Goal: Task Accomplishment & Management: Manage account settings

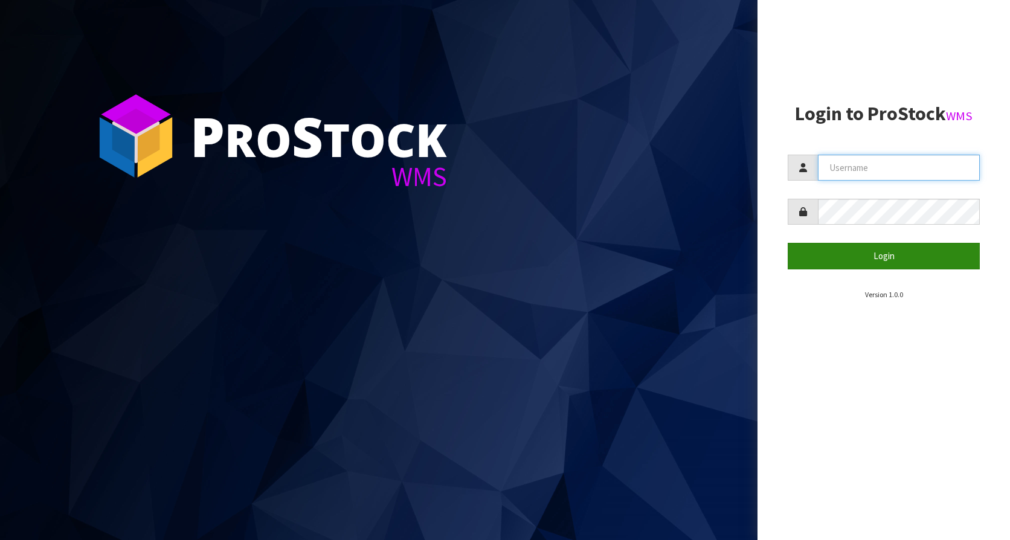
type input "KitchenAid"
click at [877, 248] on button "Login" at bounding box center [883, 256] width 192 height 26
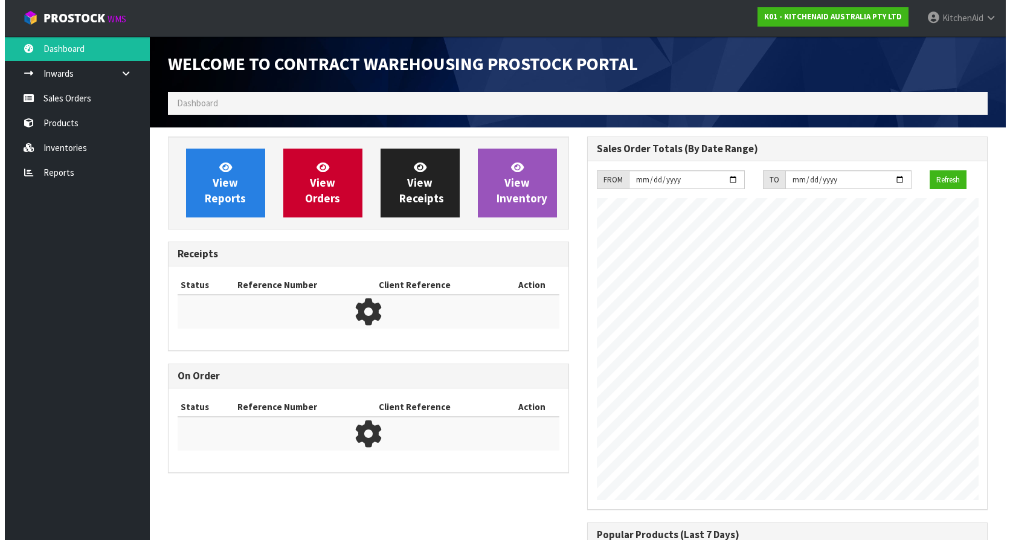
scroll to position [670, 418]
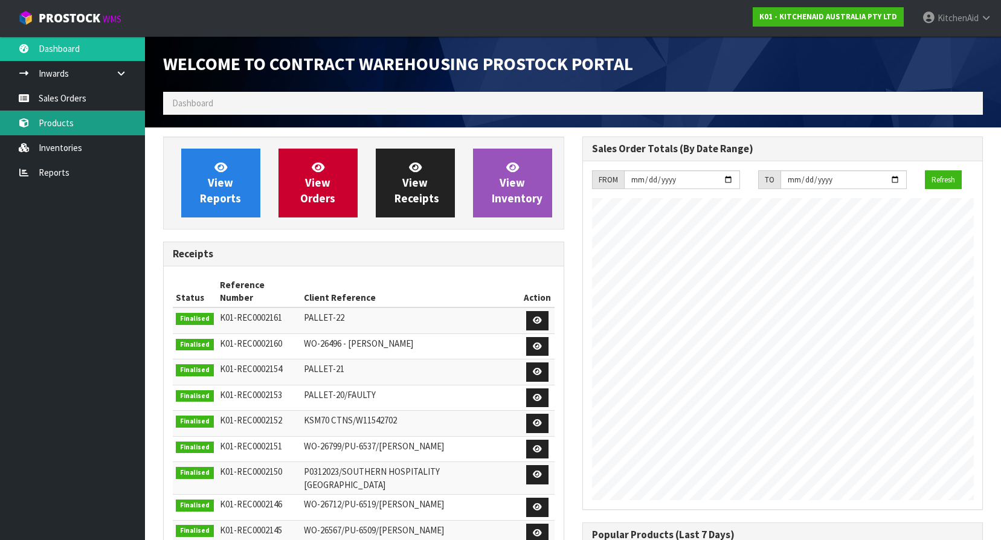
click at [71, 118] on link "Products" at bounding box center [72, 123] width 145 height 25
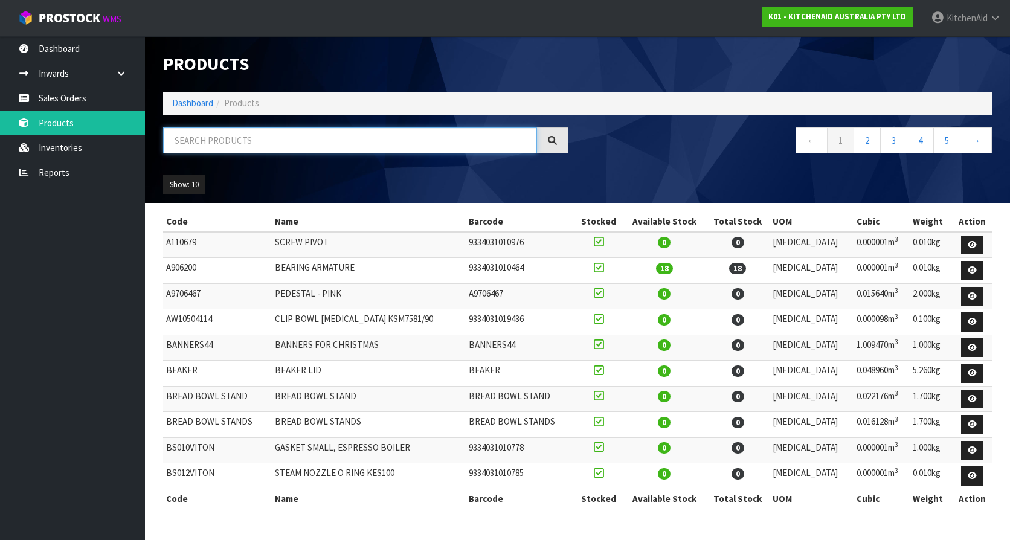
click at [332, 140] on input "text" at bounding box center [350, 140] width 374 height 26
paste input "W11575000"
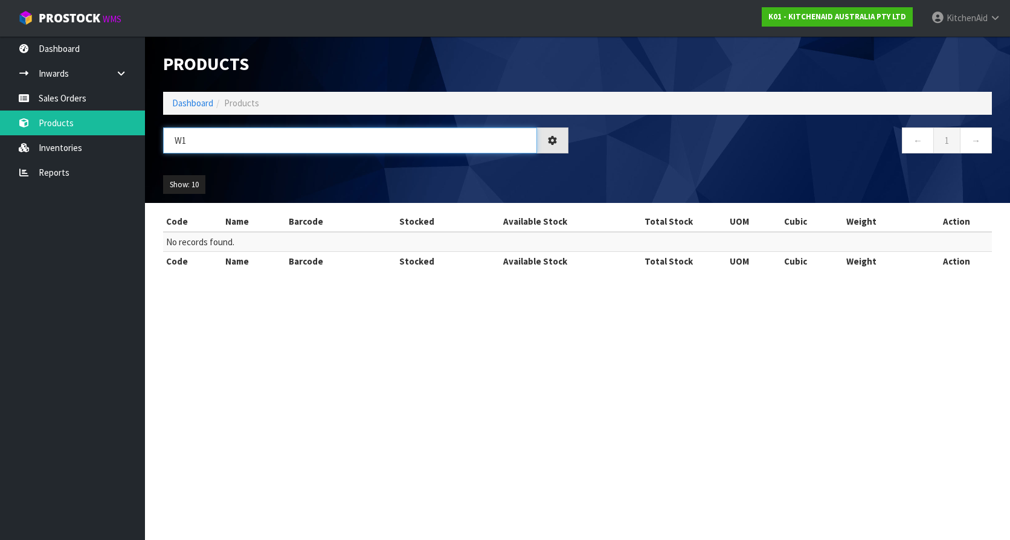
type input "W"
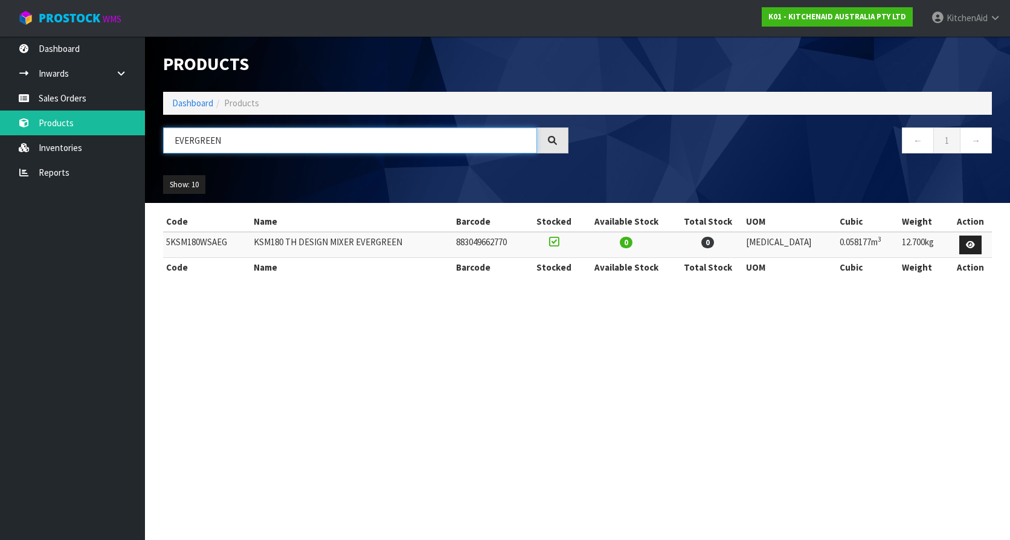
type input "EVERGREEN"
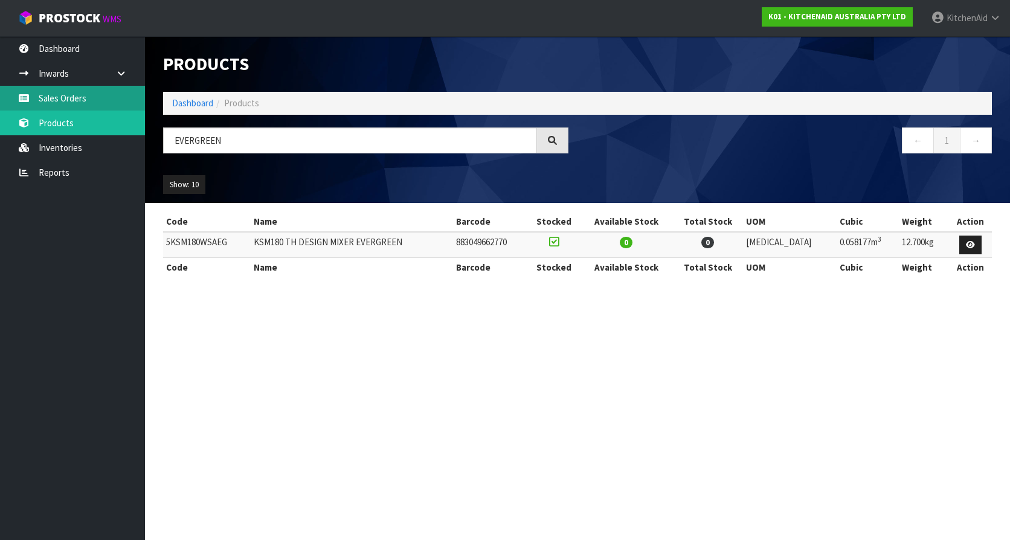
drag, startPoint x: 79, startPoint y: 99, endPoint x: 258, endPoint y: 150, distance: 186.4
click at [79, 99] on link "Sales Orders" at bounding box center [72, 98] width 145 height 25
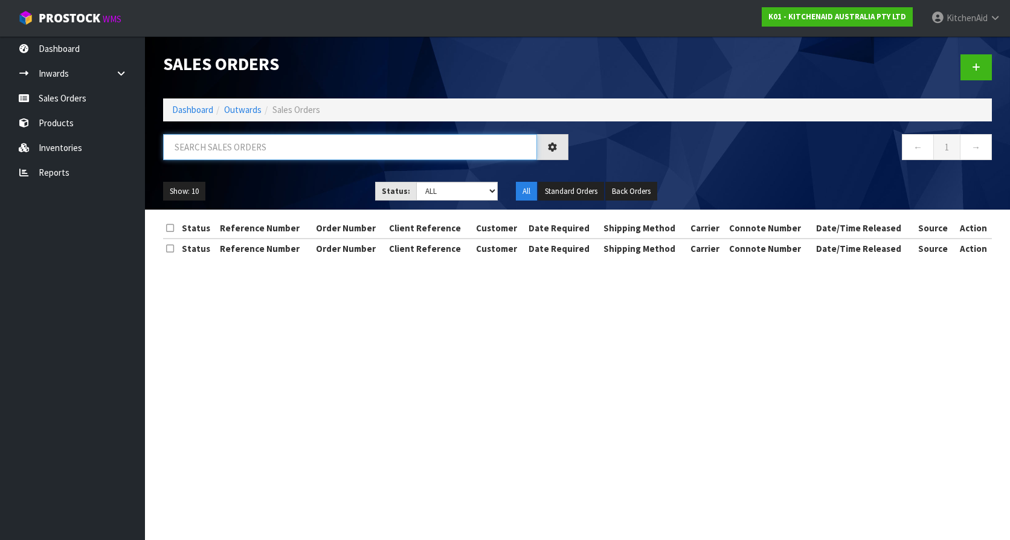
click at [292, 141] on input "text" at bounding box center [350, 147] width 374 height 26
paste input "63131588297067"
type input "63131588297067"
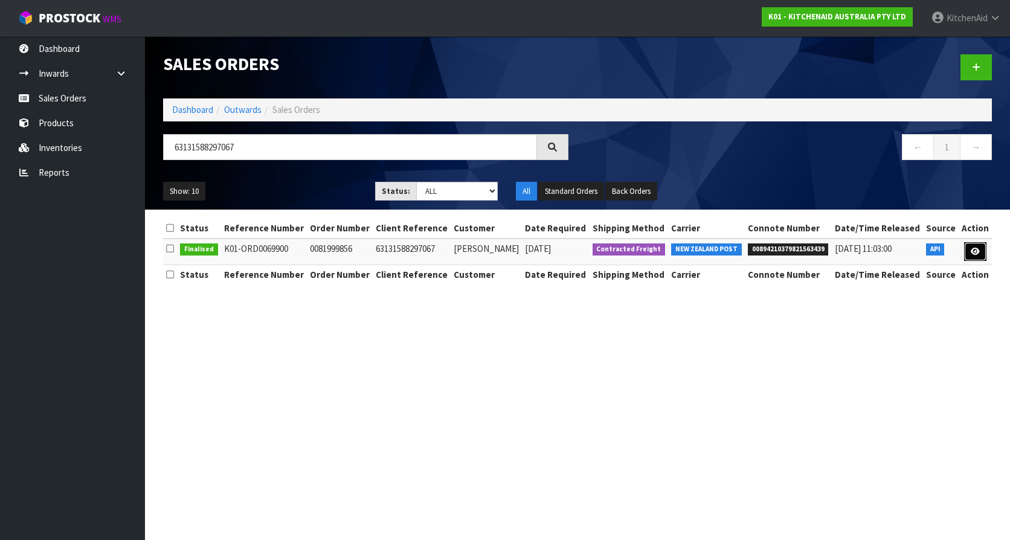
click at [970, 251] on icon at bounding box center [974, 252] width 9 height 8
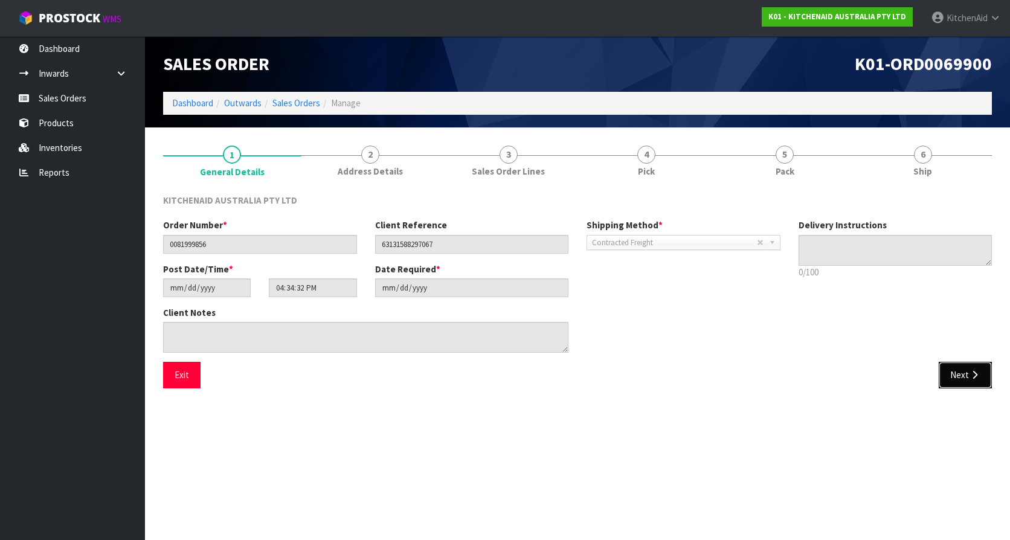
click at [957, 372] on button "Next" at bounding box center [964, 375] width 53 height 26
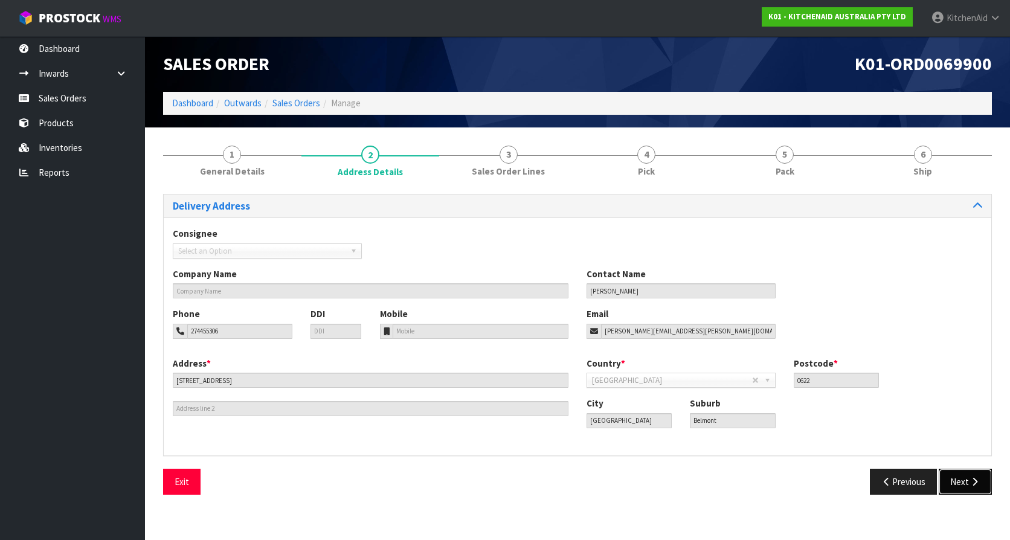
click at [950, 476] on button "Next" at bounding box center [964, 482] width 53 height 26
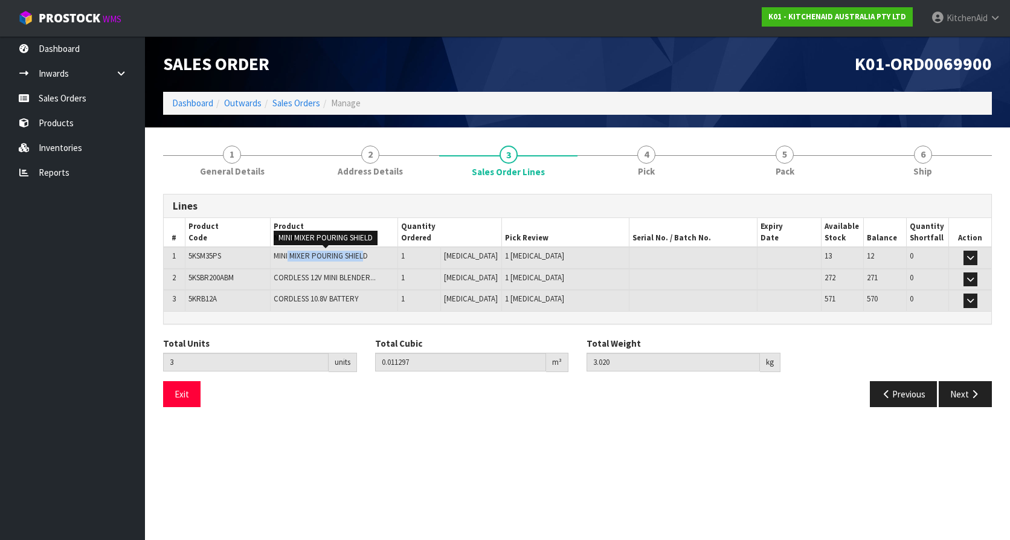
drag, startPoint x: 370, startPoint y: 257, endPoint x: 293, endPoint y: 255, distance: 76.1
click at [293, 255] on span "MINI MIXER POURING SHIELD" at bounding box center [321, 256] width 94 height 10
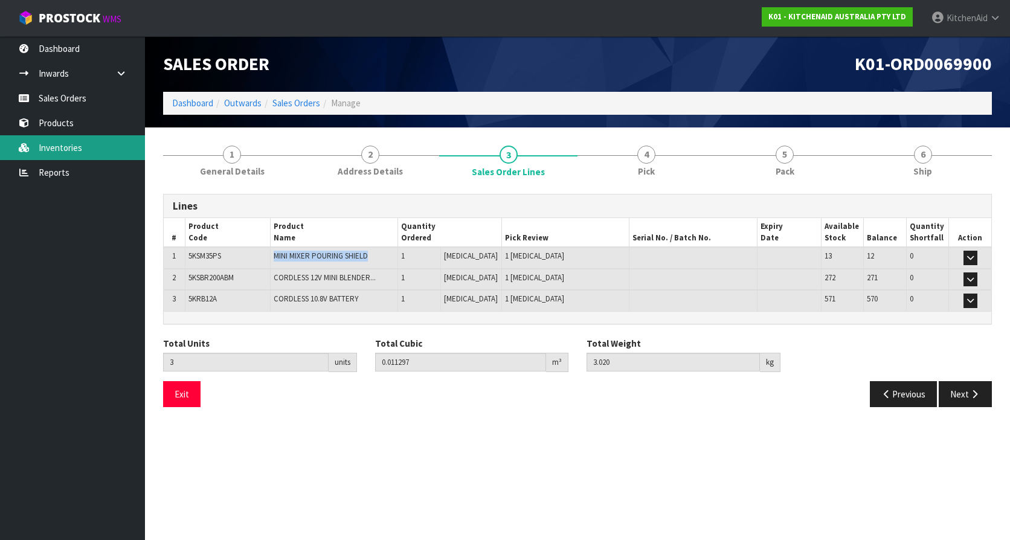
click at [74, 140] on link "Inventories" at bounding box center [72, 147] width 145 height 25
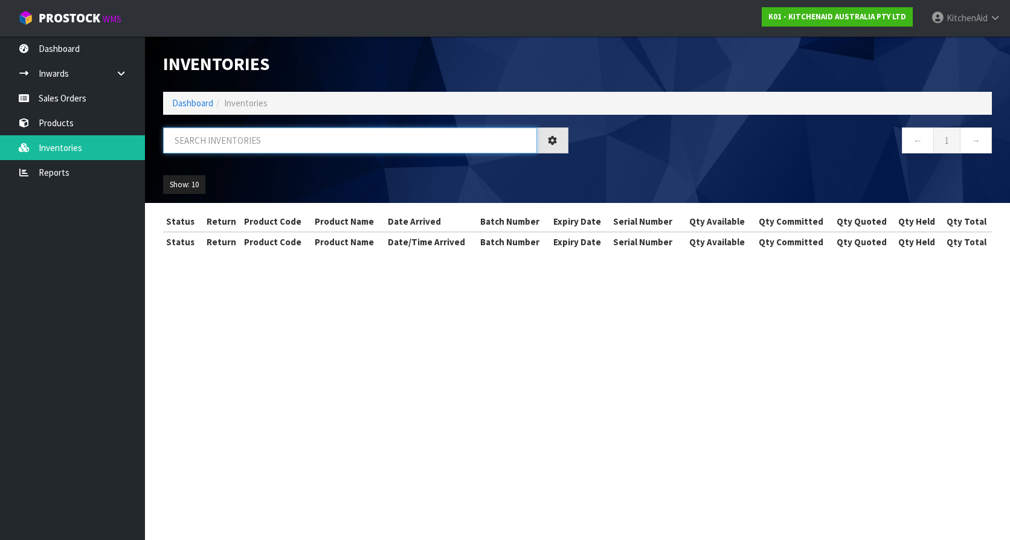
click at [209, 148] on input "text" at bounding box center [350, 140] width 374 height 26
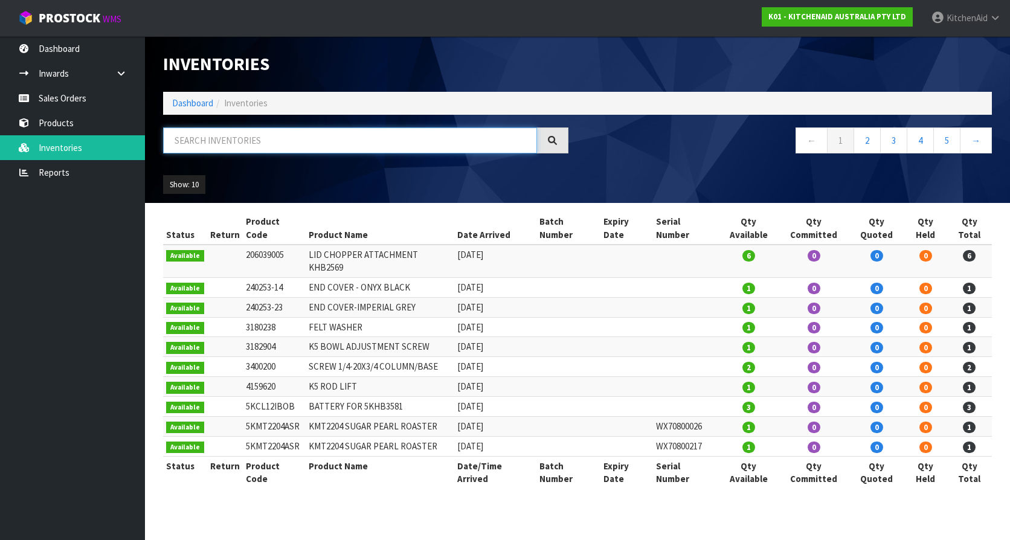
click at [219, 144] on input "text" at bounding box center [350, 140] width 374 height 26
paste input "5KHMR700ABM"
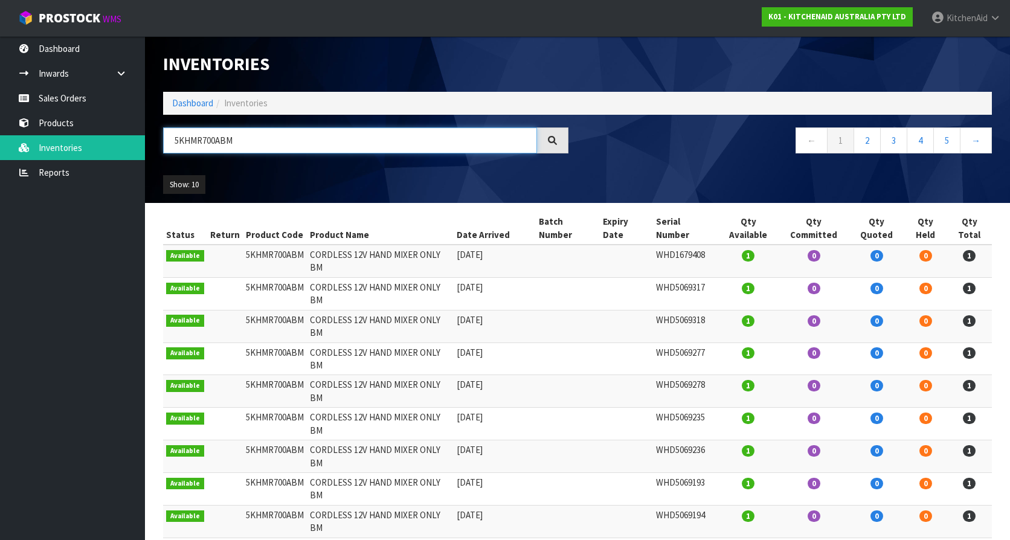
type input "5KHMR700ABM"
